Goal: Task Accomplishment & Management: Use online tool/utility

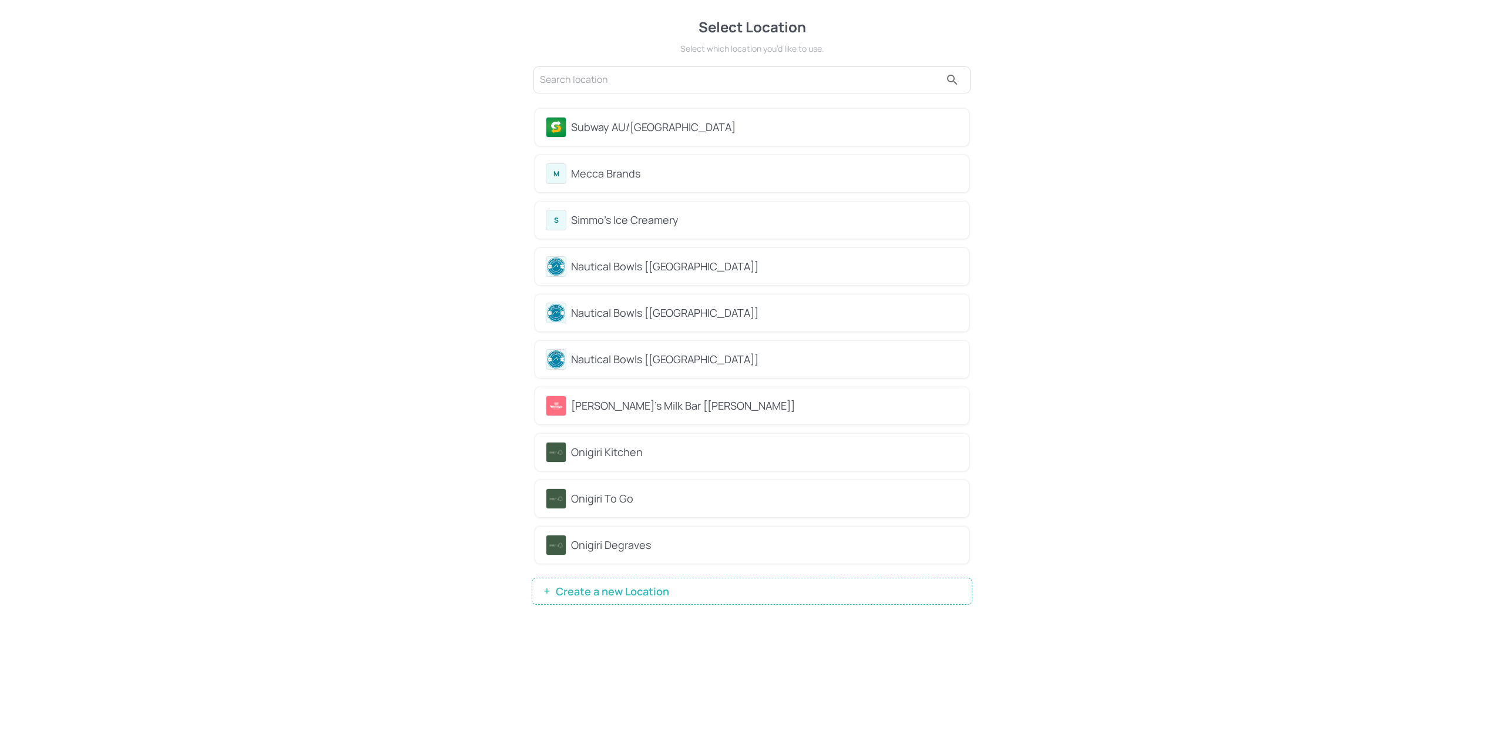
click at [653, 123] on div "Subway AU/[GEOGRAPHIC_DATA]" at bounding box center [764, 127] width 387 height 16
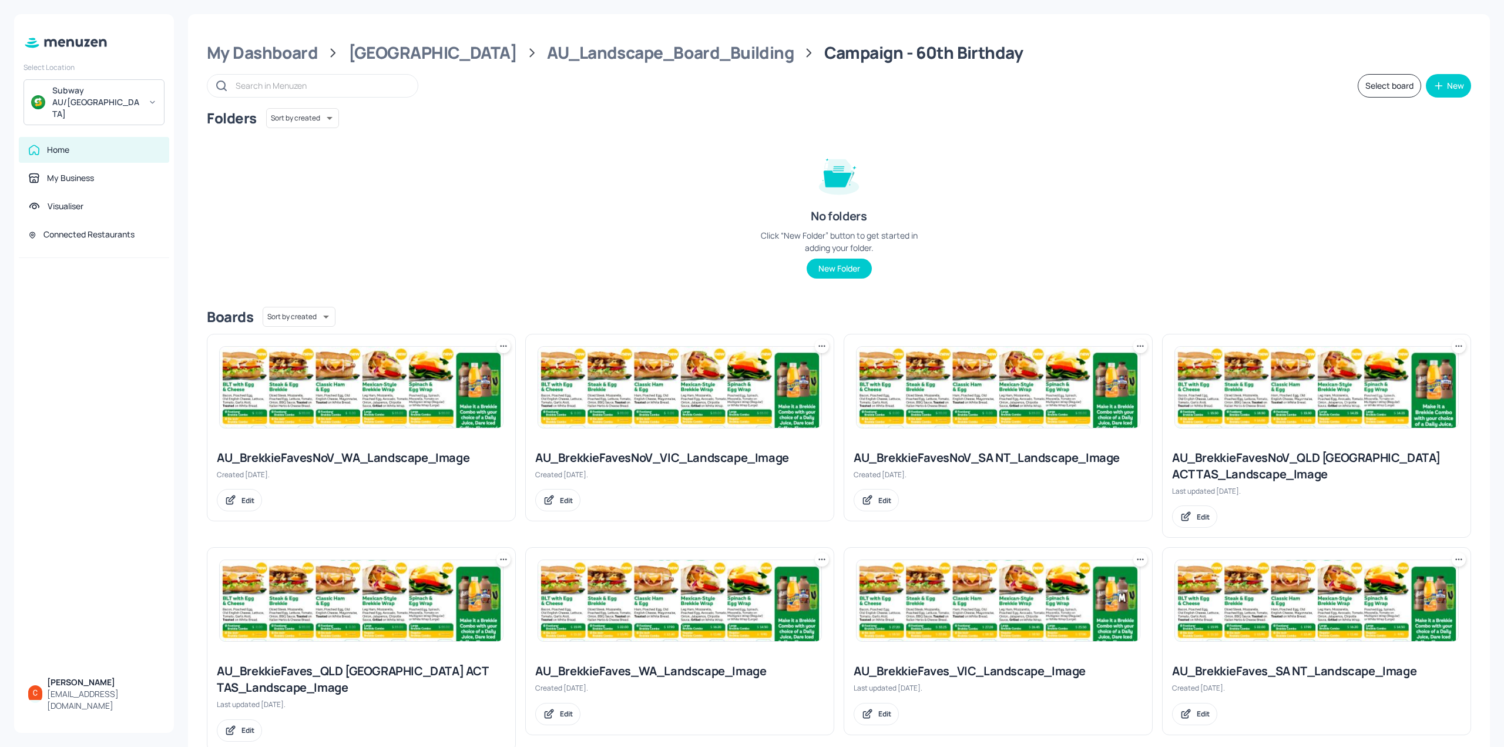
click at [603, 368] on img at bounding box center [679, 387] width 283 height 81
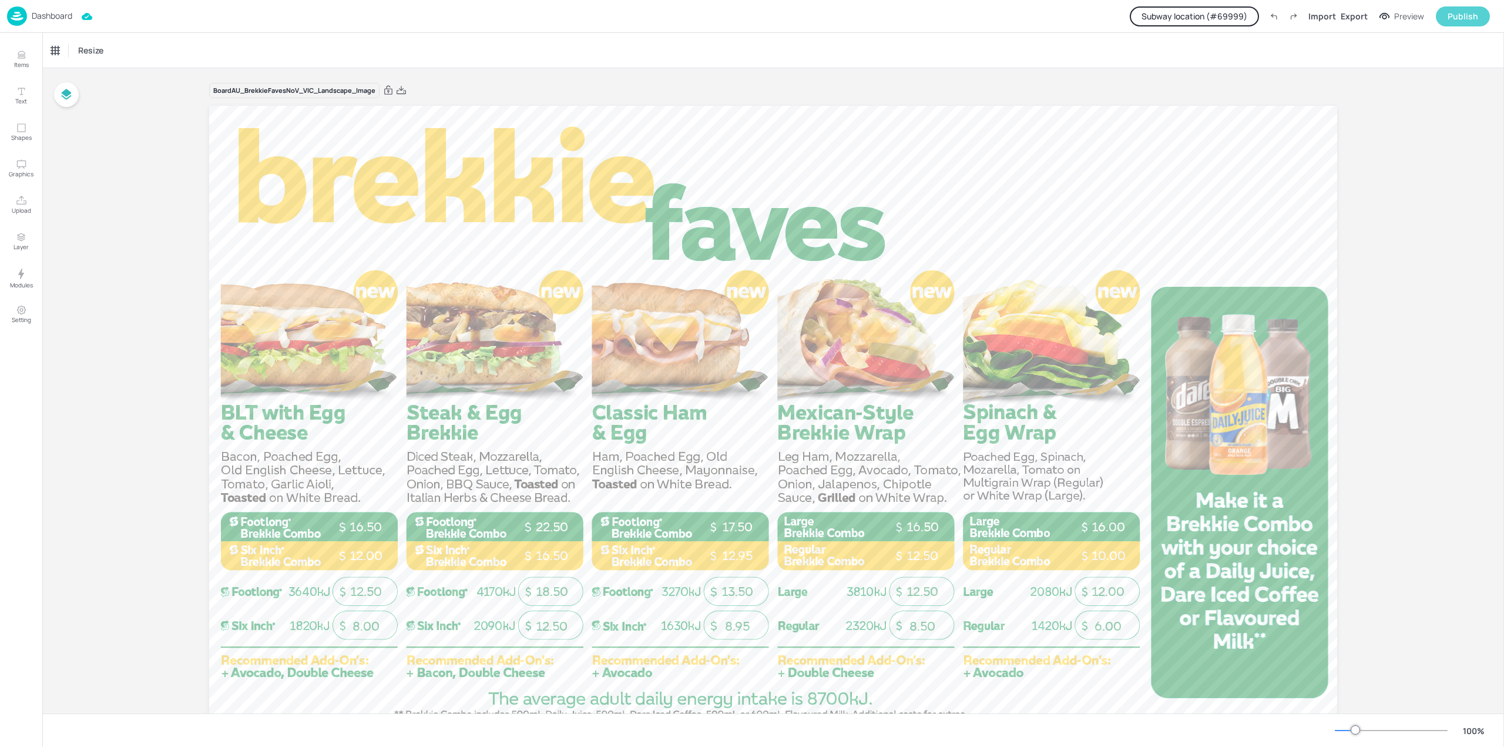
click at [1462, 24] on button "Publish" at bounding box center [1463, 16] width 54 height 20
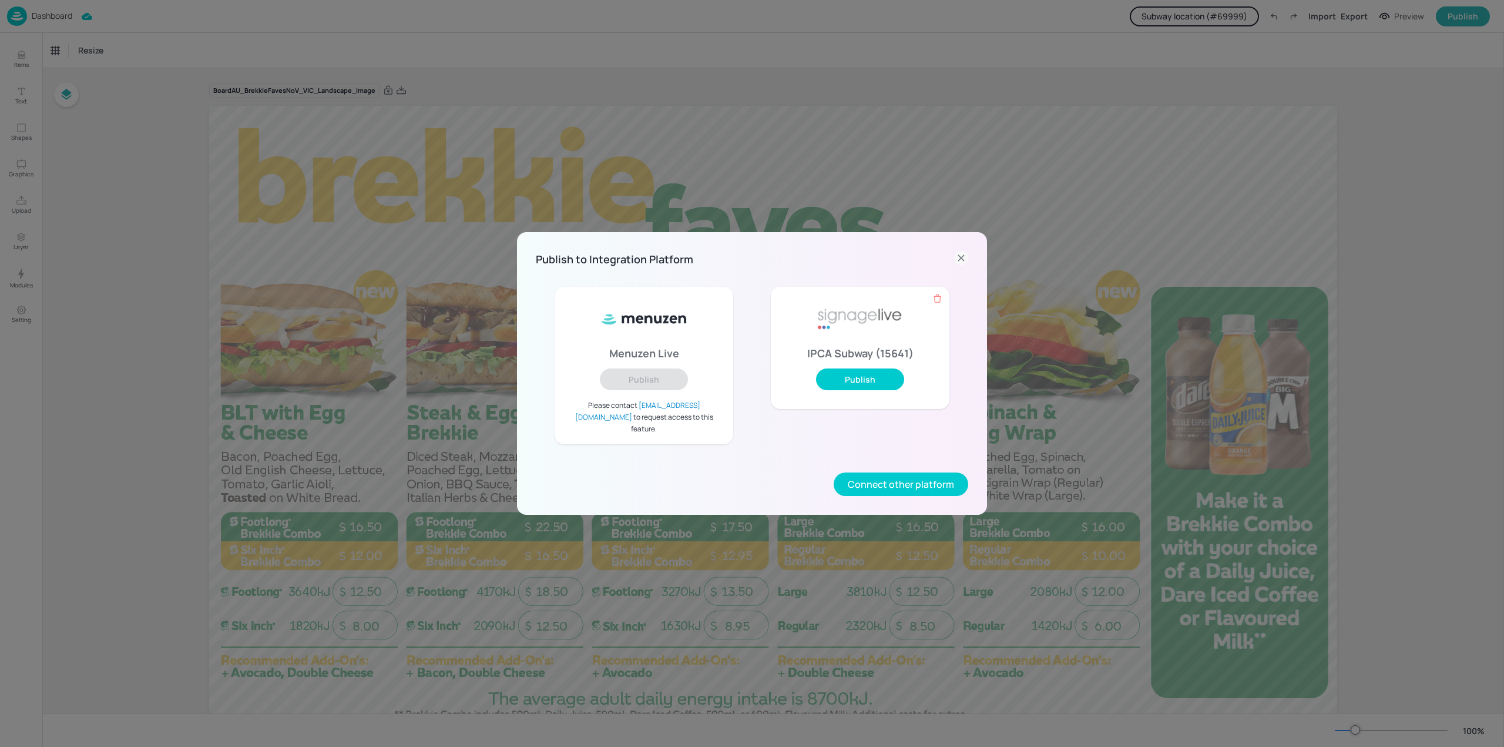
click at [961, 264] on icon at bounding box center [961, 258] width 14 height 14
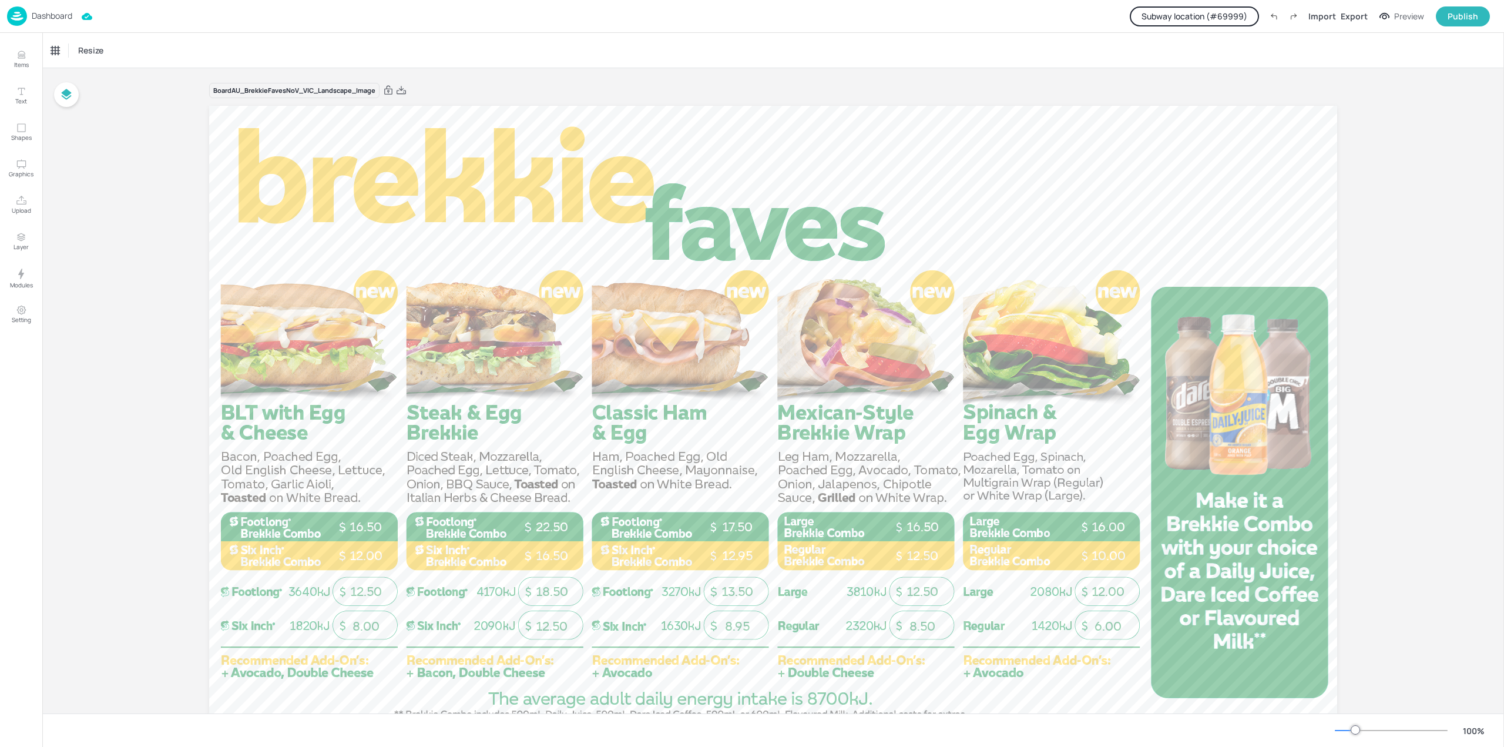
click at [45, 9] on div "Dashboard" at bounding box center [39, 15] width 65 height 19
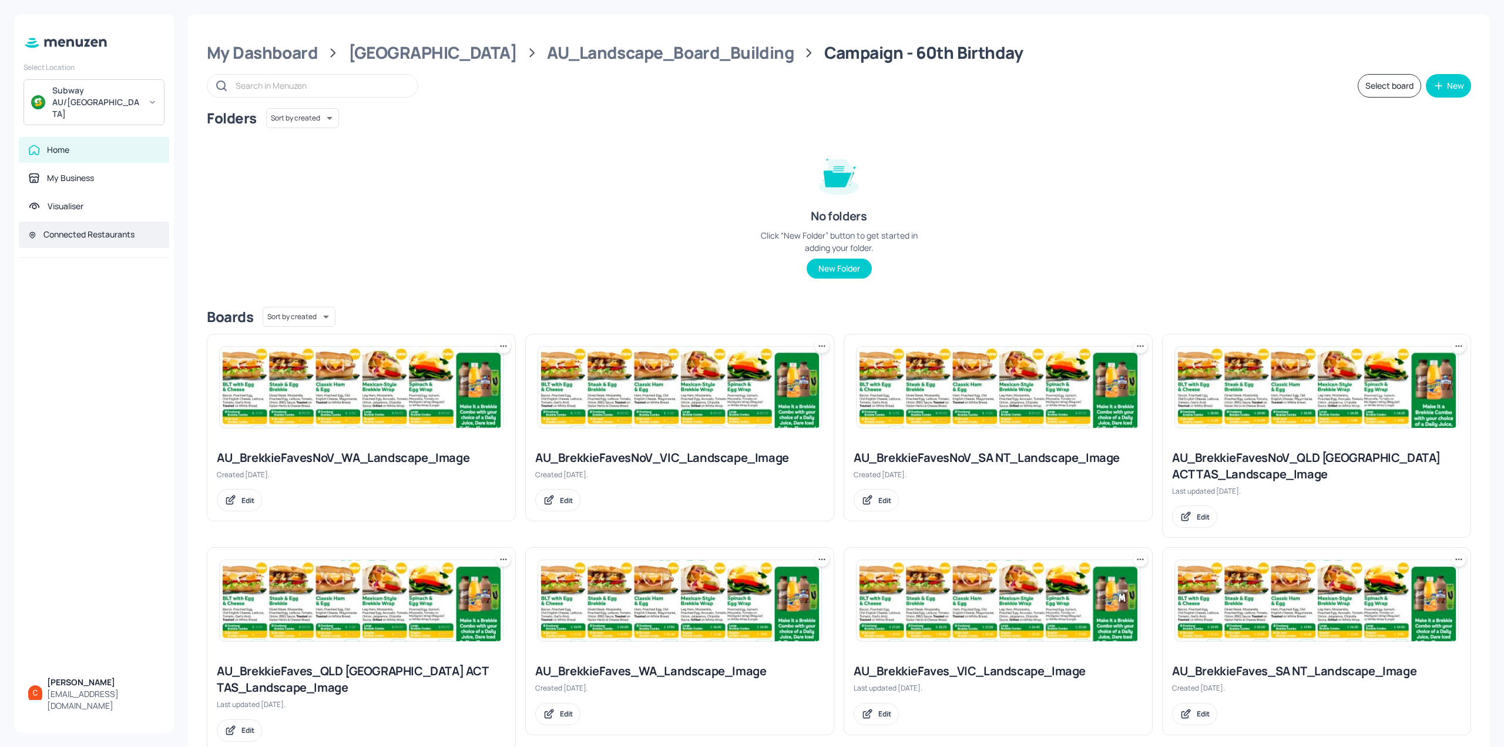
click at [72, 229] on div "Connected Restaurants" at bounding box center [88, 235] width 91 height 12
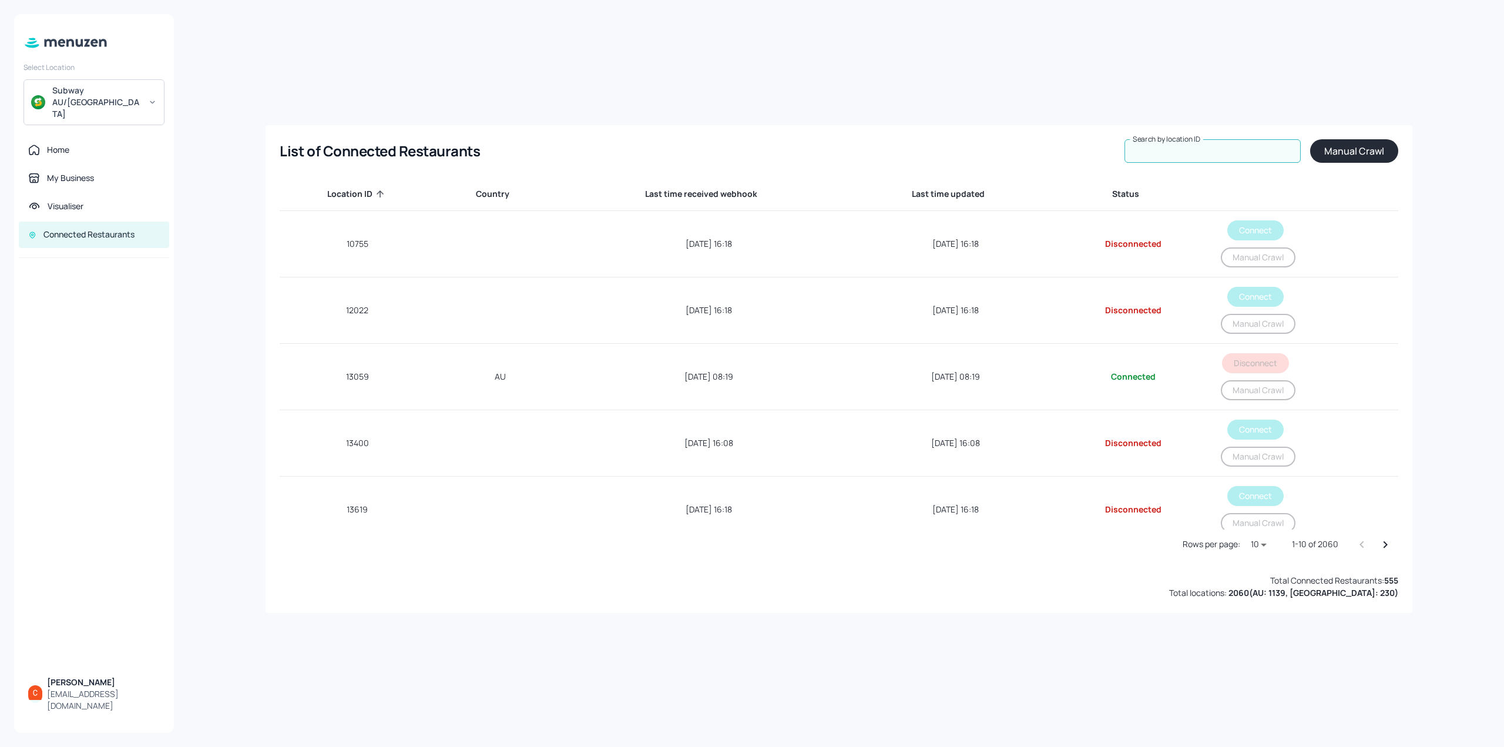
click at [1231, 150] on input "Search by location ID" at bounding box center [1213, 151] width 176 height 24
type input "59822"
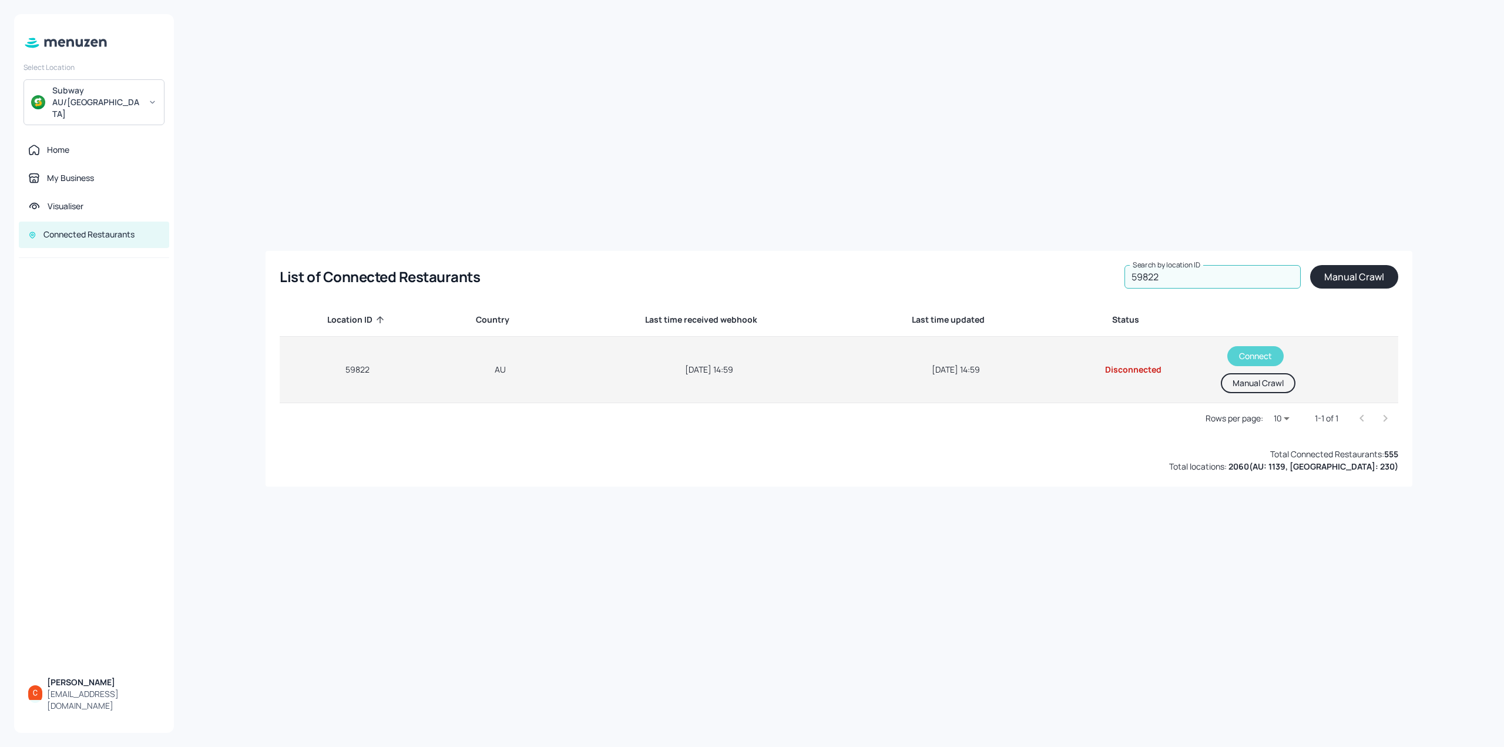
click at [1250, 354] on button "Connect" at bounding box center [1255, 356] width 56 height 20
click at [339, 375] on td "59822" at bounding box center [359, 370] width 158 height 66
drag, startPoint x: 339, startPoint y: 375, endPoint x: 1055, endPoint y: 385, distance: 715.7
click at [1055, 385] on tr "59822 AU Aug 28, 2025, 14:59 Aug 28, 2025, 14:59 Connected Disconnect Manual Cr…" at bounding box center [839, 370] width 1118 height 66
